Goal: Information Seeking & Learning: Learn about a topic

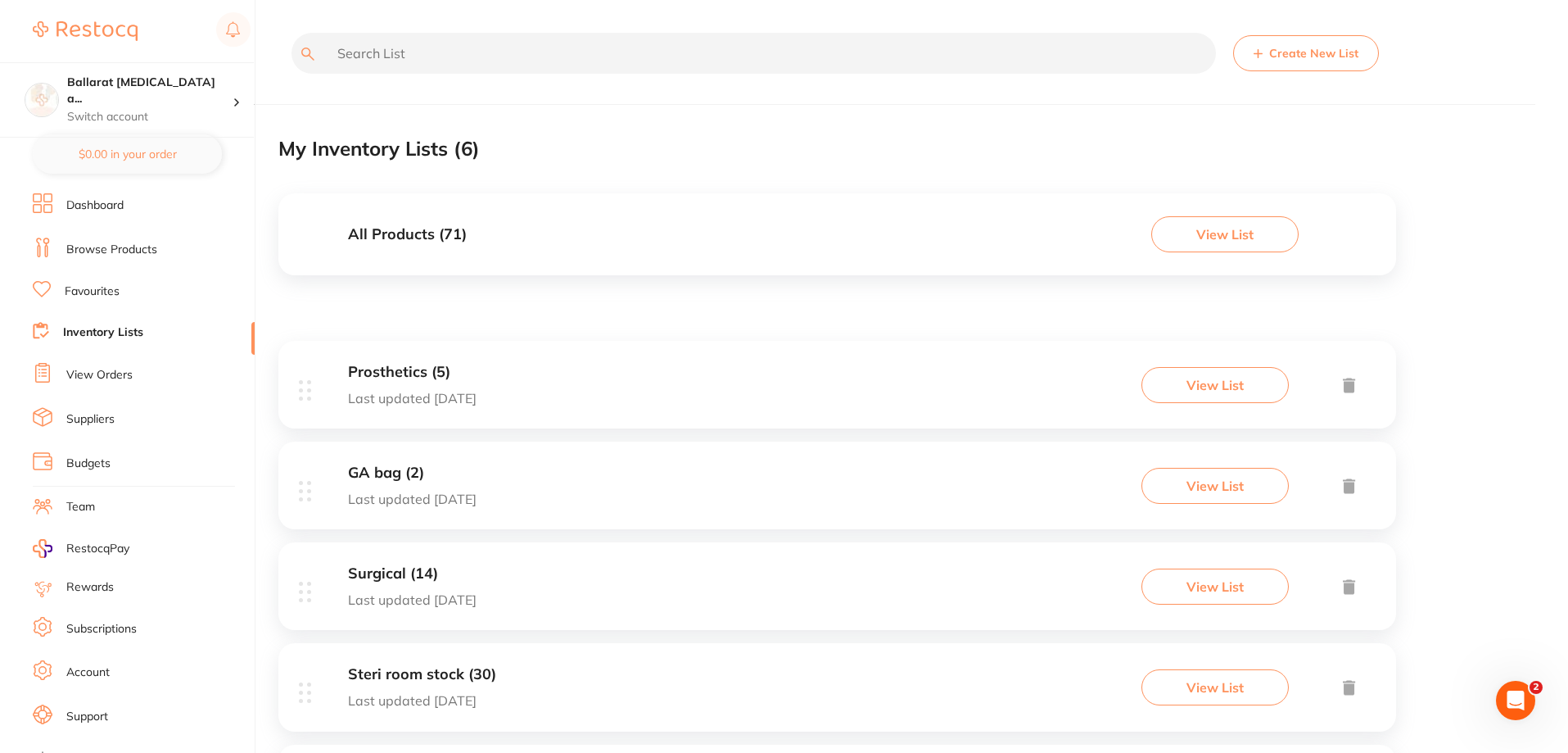
click at [373, 52] on input "text" at bounding box center [753, 52] width 924 height 41
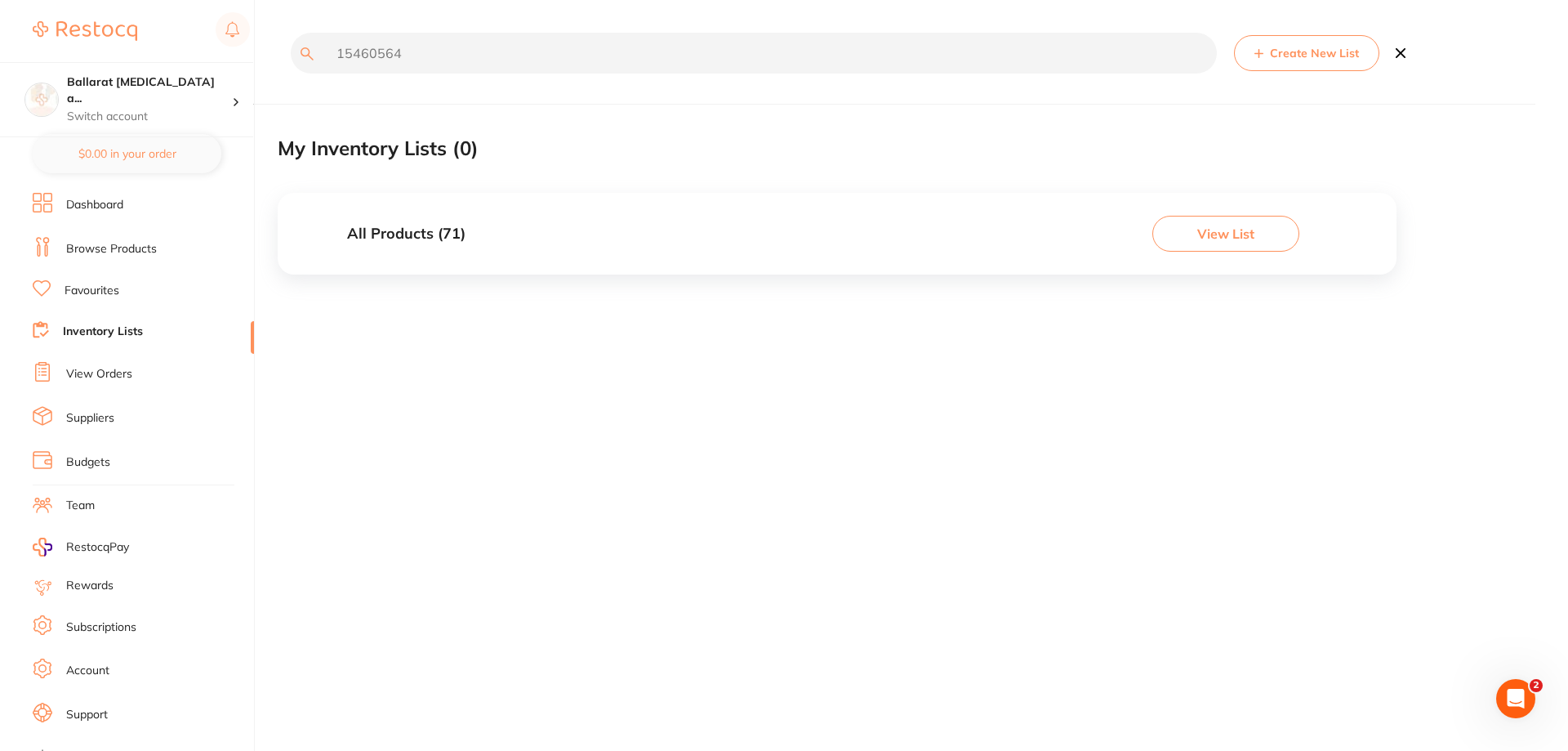
type input "15460564"
click at [101, 244] on link "Browse Products" at bounding box center [111, 248] width 90 height 16
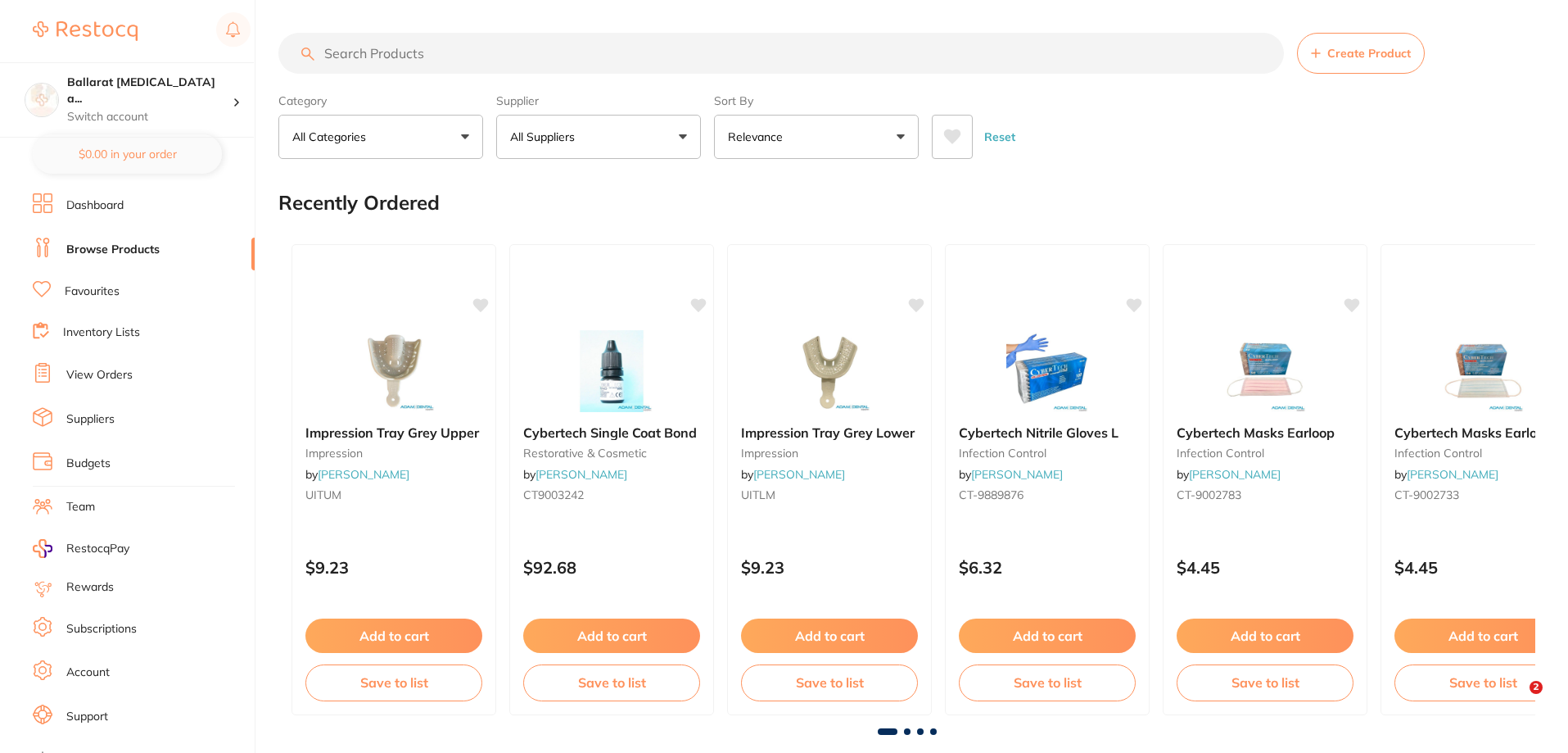
click at [409, 55] on input "search" at bounding box center [781, 52] width 1005 height 41
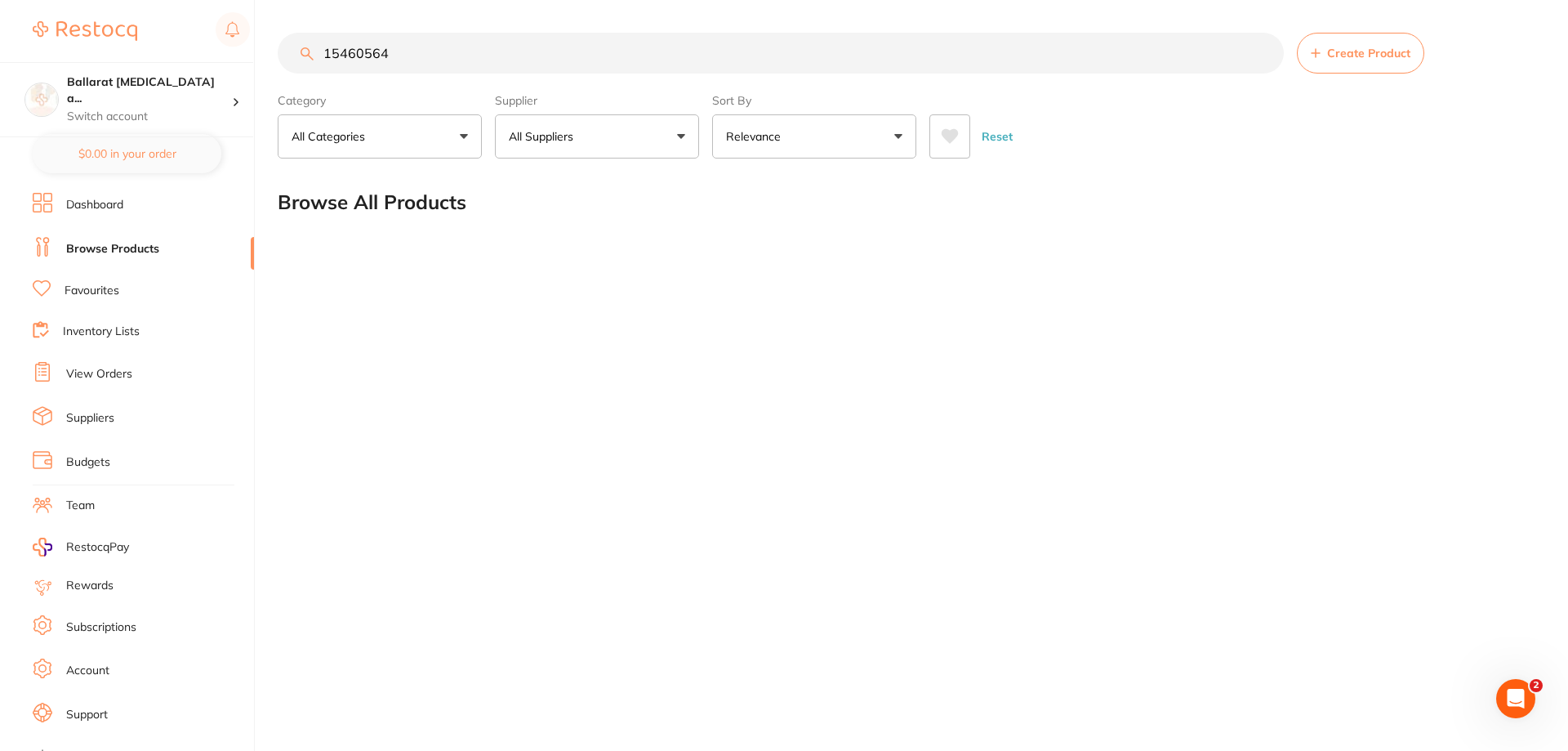
type input "15460564"
click at [595, 133] on button "All Suppliers" at bounding box center [597, 136] width 205 height 44
click at [422, 141] on button "All Categories" at bounding box center [380, 136] width 205 height 44
click at [106, 251] on link "Browse Products" at bounding box center [113, 248] width 93 height 16
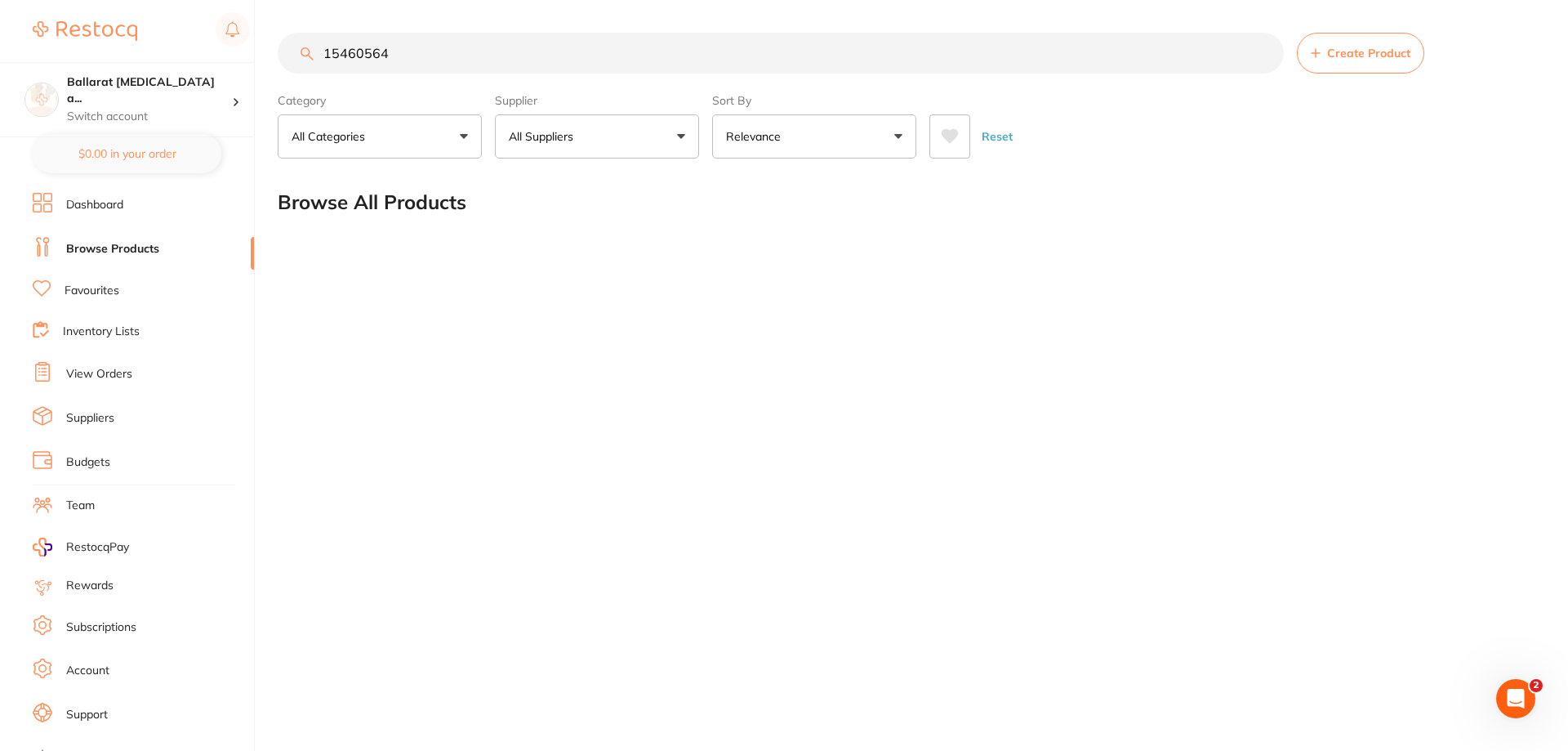
click at [683, 137] on button "All Suppliers" at bounding box center [597, 136] width 205 height 44
type input "hsh"
